Goal: Task Accomplishment & Management: Manage account settings

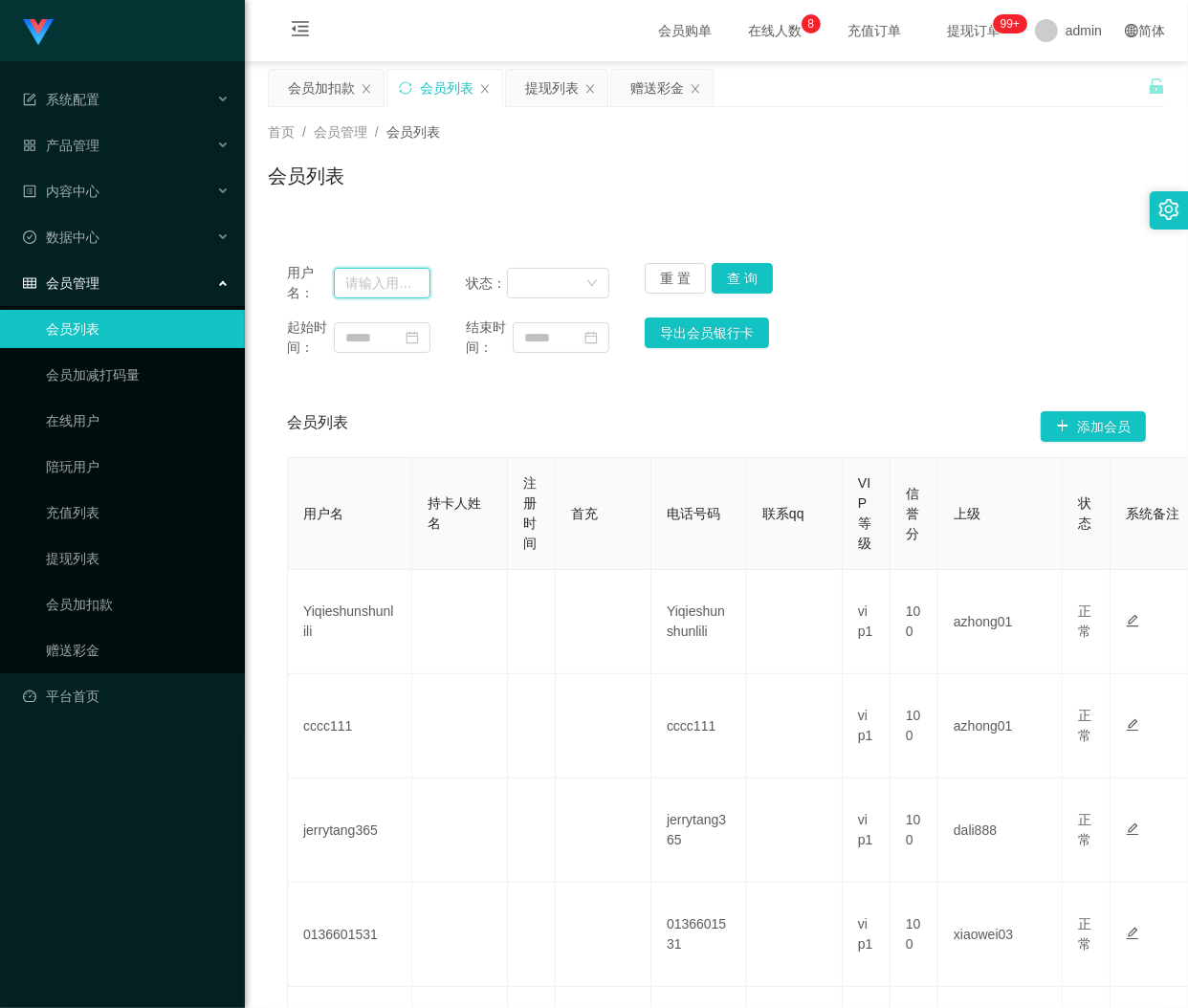
drag, startPoint x: 373, startPoint y: 287, endPoint x: 454, endPoint y: 271, distance: 82.6
click at [373, 287] on input "text" at bounding box center [382, 282] width 97 height 30
paste input "551011"
type input "551011"
click at [747, 289] on button "查 询" at bounding box center [743, 277] width 61 height 30
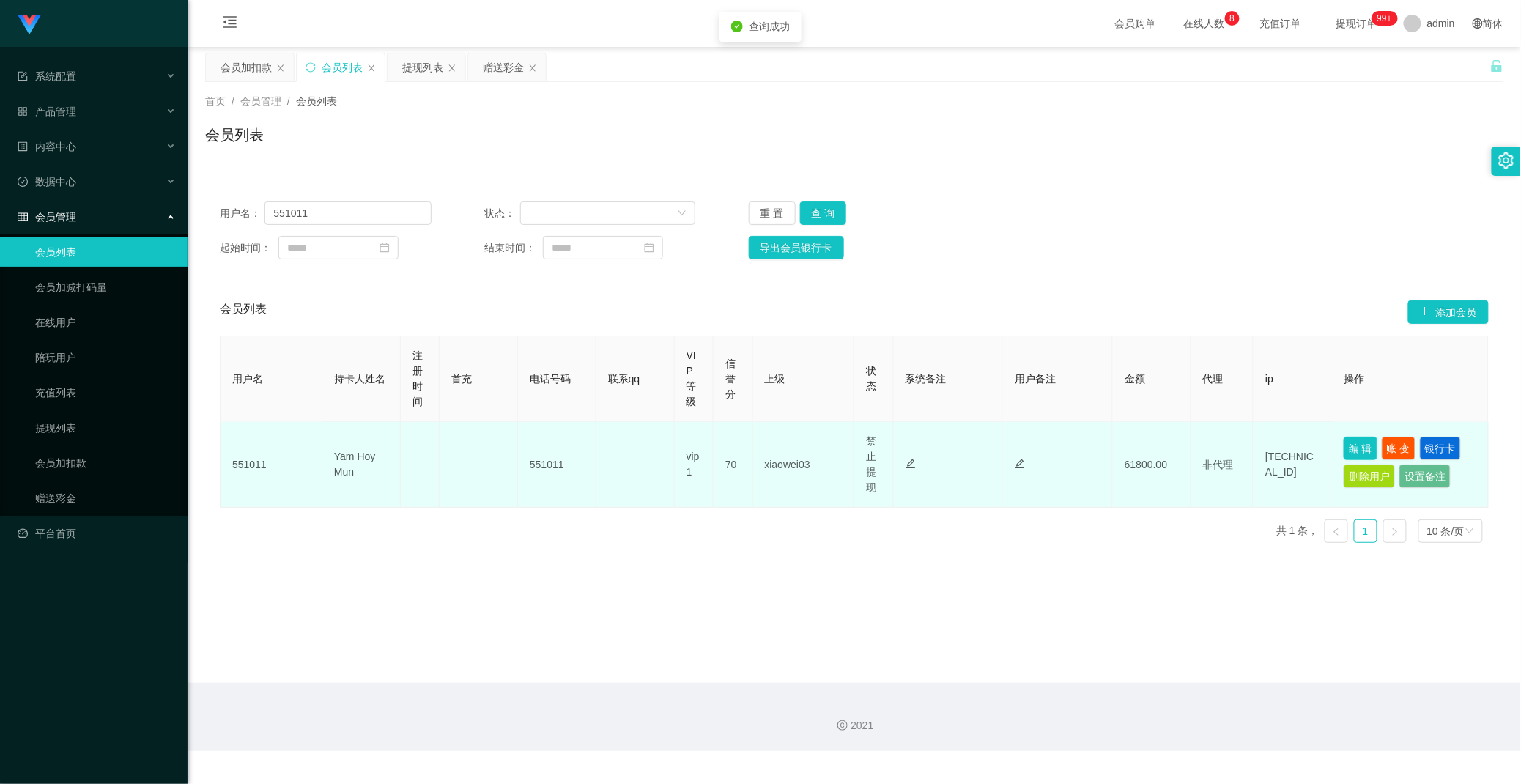
click at [909, 451] on button "编 辑" at bounding box center [1360, 448] width 34 height 23
type input "551011"
type input "Yam Hoy Mun"
type input "70"
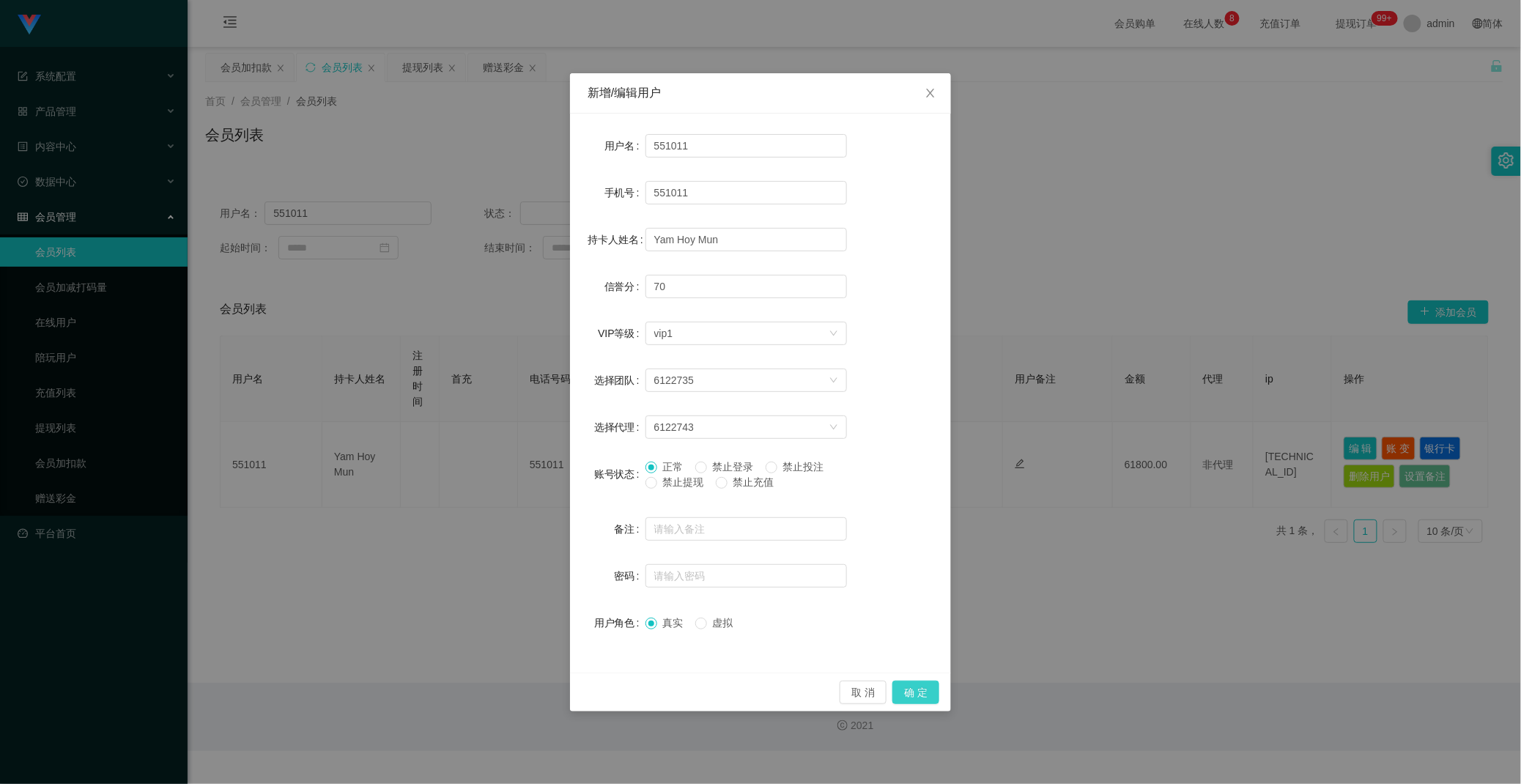
click at [909, 695] on button "确 定" at bounding box center [916, 692] width 47 height 23
